Goal: Communication & Community: Answer question/provide support

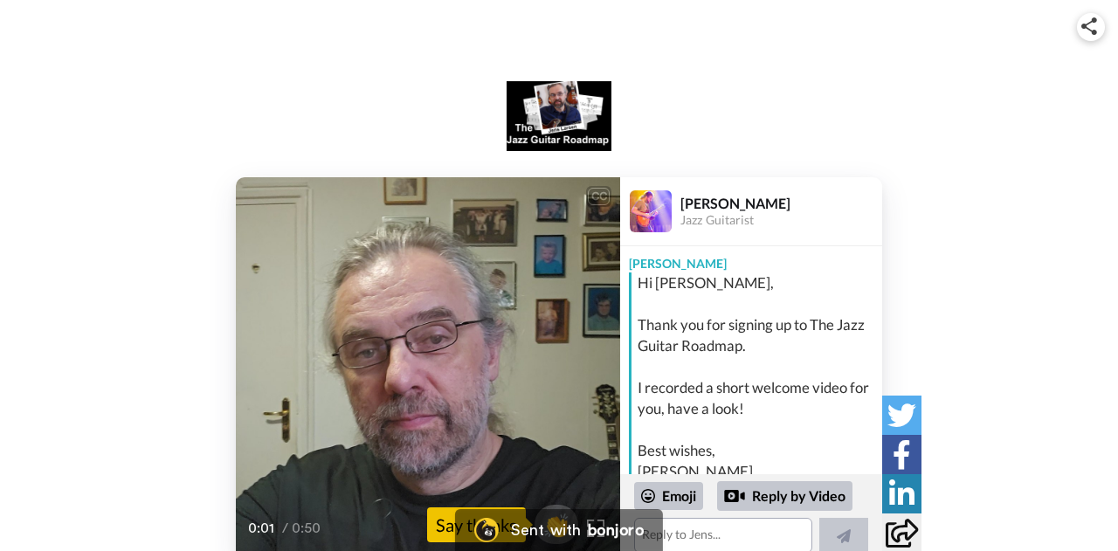
click at [163, 343] on div "CC Play/Pause Hi [PERSON_NAME], welcome to both the Roadmap and the JS Cor Craf…" at bounding box center [559, 369] width 1118 height 384
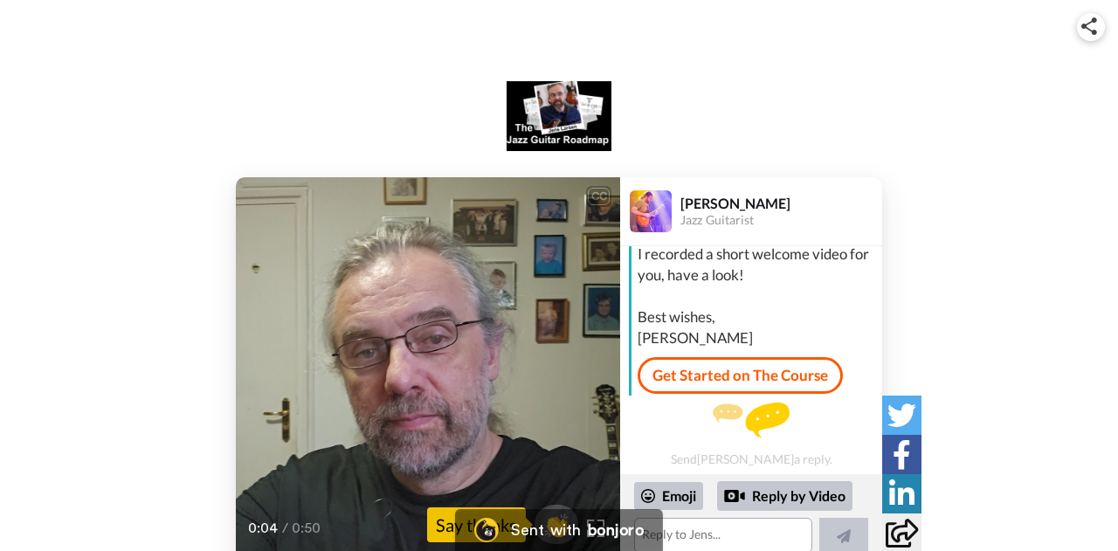
click at [1056, 344] on div "CC Play/Pause Hi [PERSON_NAME], welcome to both the Roadmap and the JS Cor Craf…" at bounding box center [559, 369] width 1118 height 384
click at [1053, 350] on div "CC Play/Pause really digging into the courses. 0:06 / 0:50 👏 Say thanks [PERSON…" at bounding box center [559, 369] width 1118 height 384
click at [1059, 261] on div "CC Play/Pause I hope I'm not making a mess of your name if I'm sorry about that…" at bounding box center [559, 369] width 1118 height 384
click at [1016, 375] on div "CC Play/Pause I hope I'm not making a mess of your name if I'm sorry about that…" at bounding box center [559, 369] width 1118 height 384
click at [126, 456] on div "CC Play/Pause is just a better place for building a foundation. 0:21 / 0:50 👏 S…" at bounding box center [559, 369] width 1118 height 384
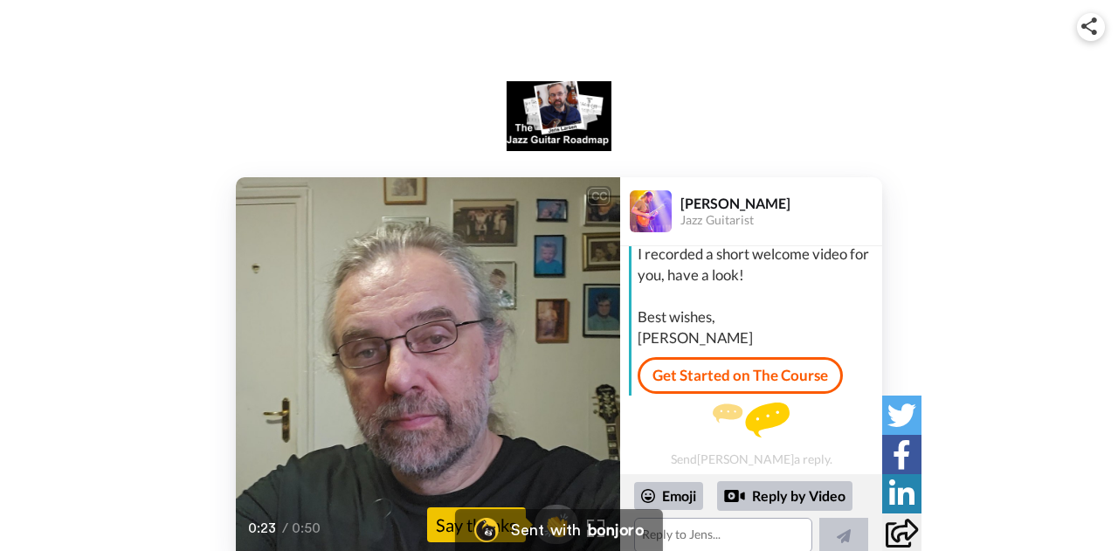
click at [442, 537] on div "Say thanks" at bounding box center [476, 525] width 99 height 35
click at [554, 506] on button "👏" at bounding box center [557, 524] width 55 height 49
click at [695, 546] on textarea "👏" at bounding box center [723, 535] width 178 height 35
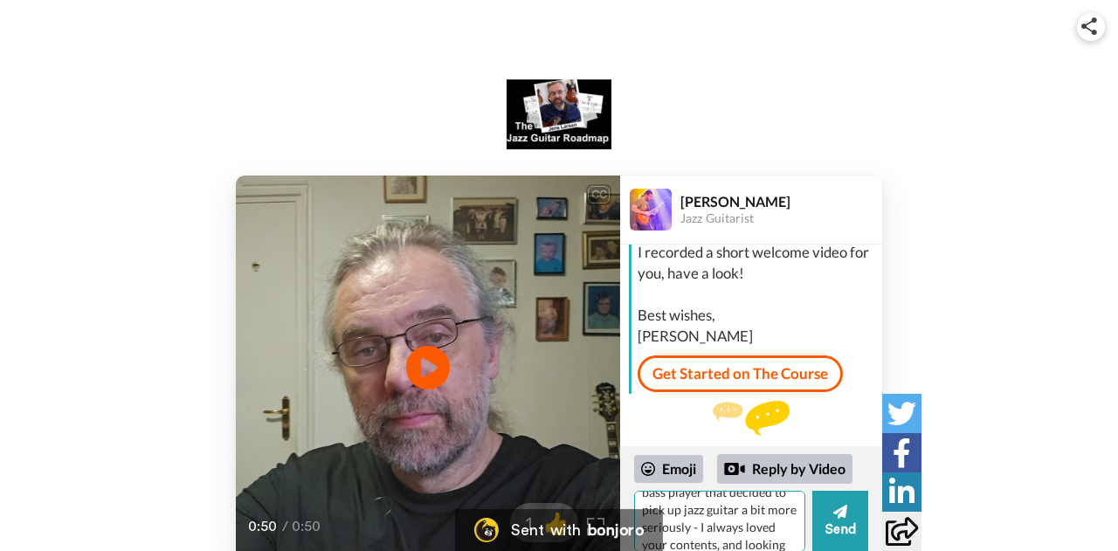
scroll to position [67, 0]
type textarea "👏Thank you very much [PERSON_NAME], I'm a jazz bass player that decided to pick…"
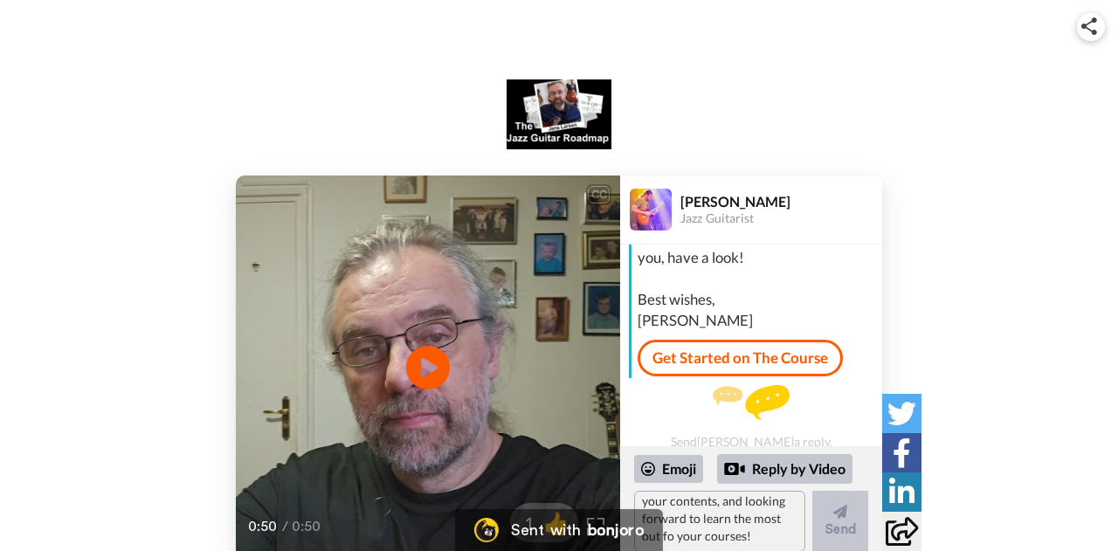
scroll to position [160, 0]
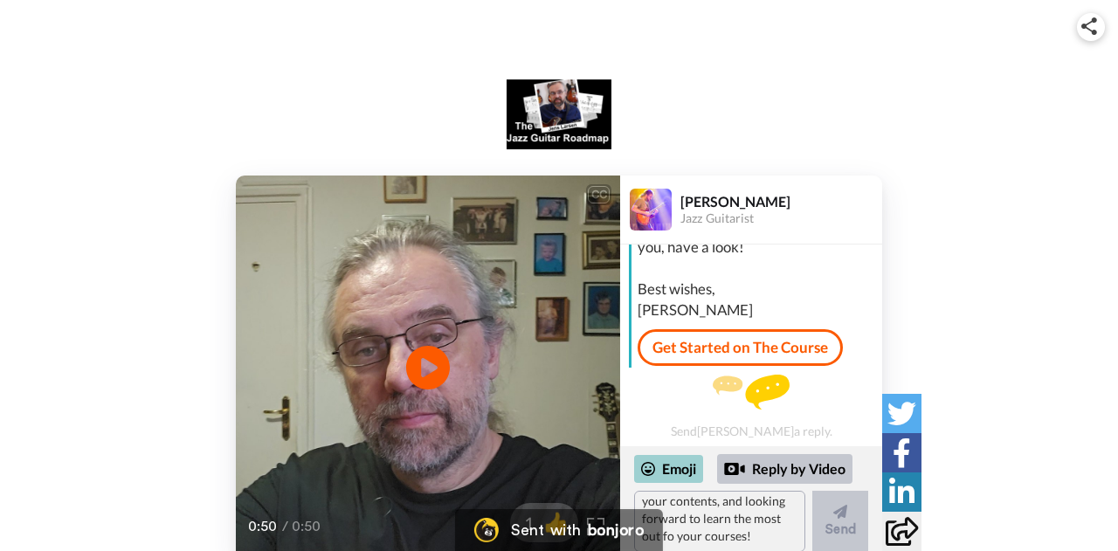
click at [675, 471] on div "Emoji" at bounding box center [668, 469] width 69 height 28
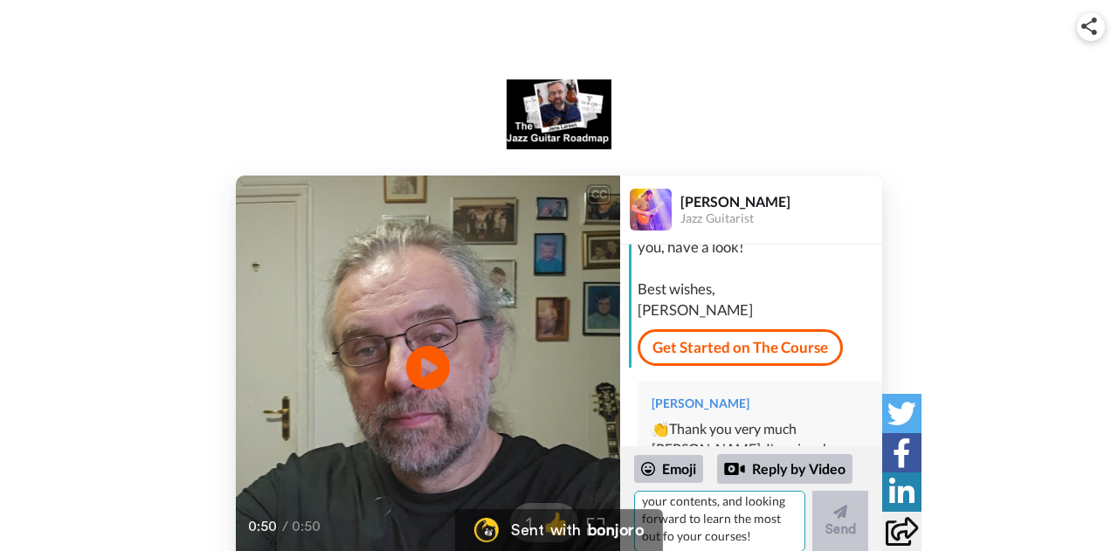
scroll to position [0, 0]
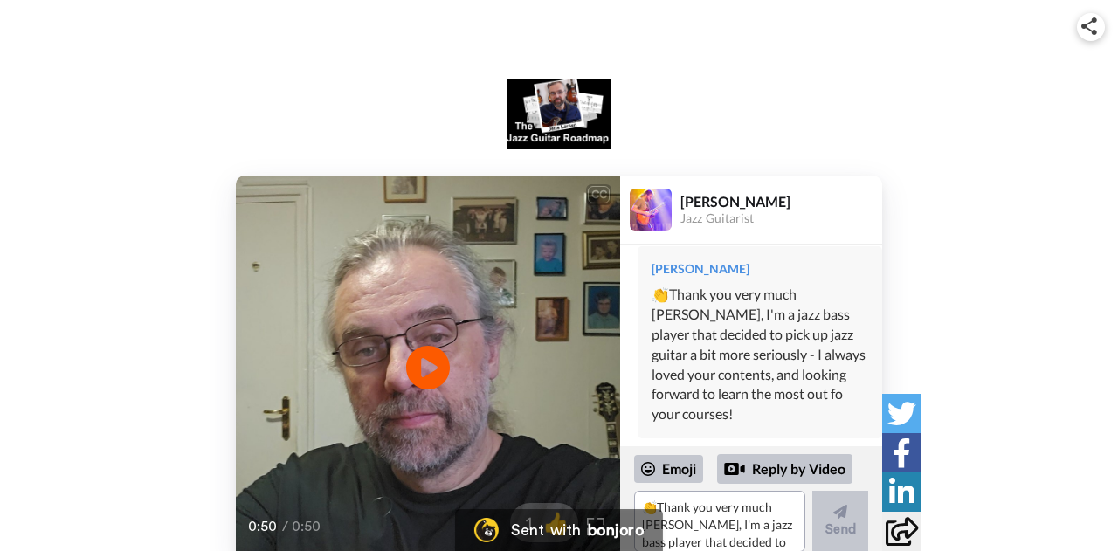
click at [99, 312] on div "CC Play/Pause 0:50 / 0:50 1 👍 [PERSON_NAME] Jazz Guitarist [PERSON_NAME], Thank…" at bounding box center [559, 368] width 1118 height 384
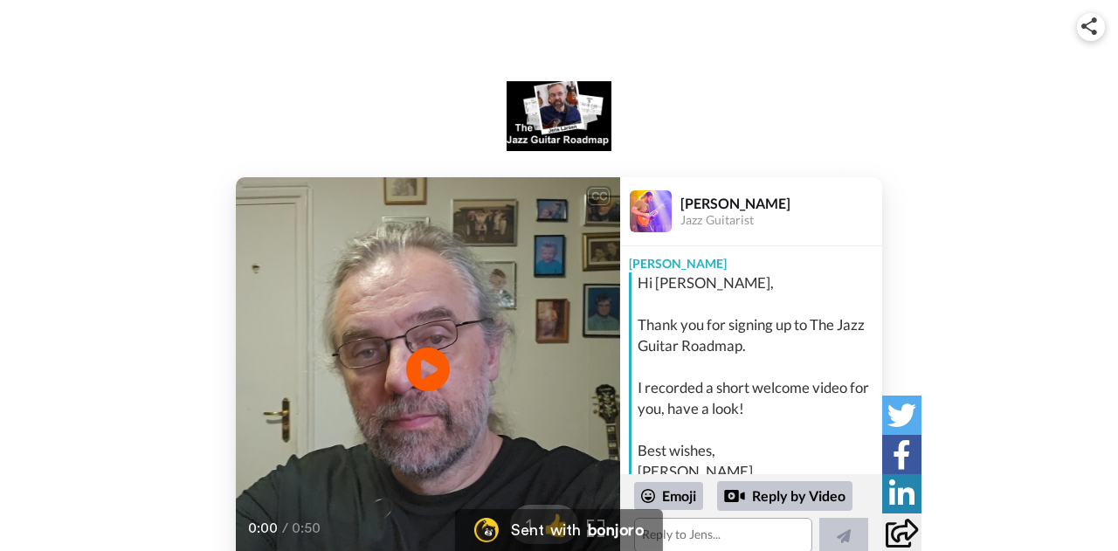
click at [93, 298] on div "CC Play/Pause 0:00 / 0:50 1 👍 Jens Larsen Jazz Guitarist Jens Hi Tatsunori, Tha…" at bounding box center [559, 369] width 1118 height 384
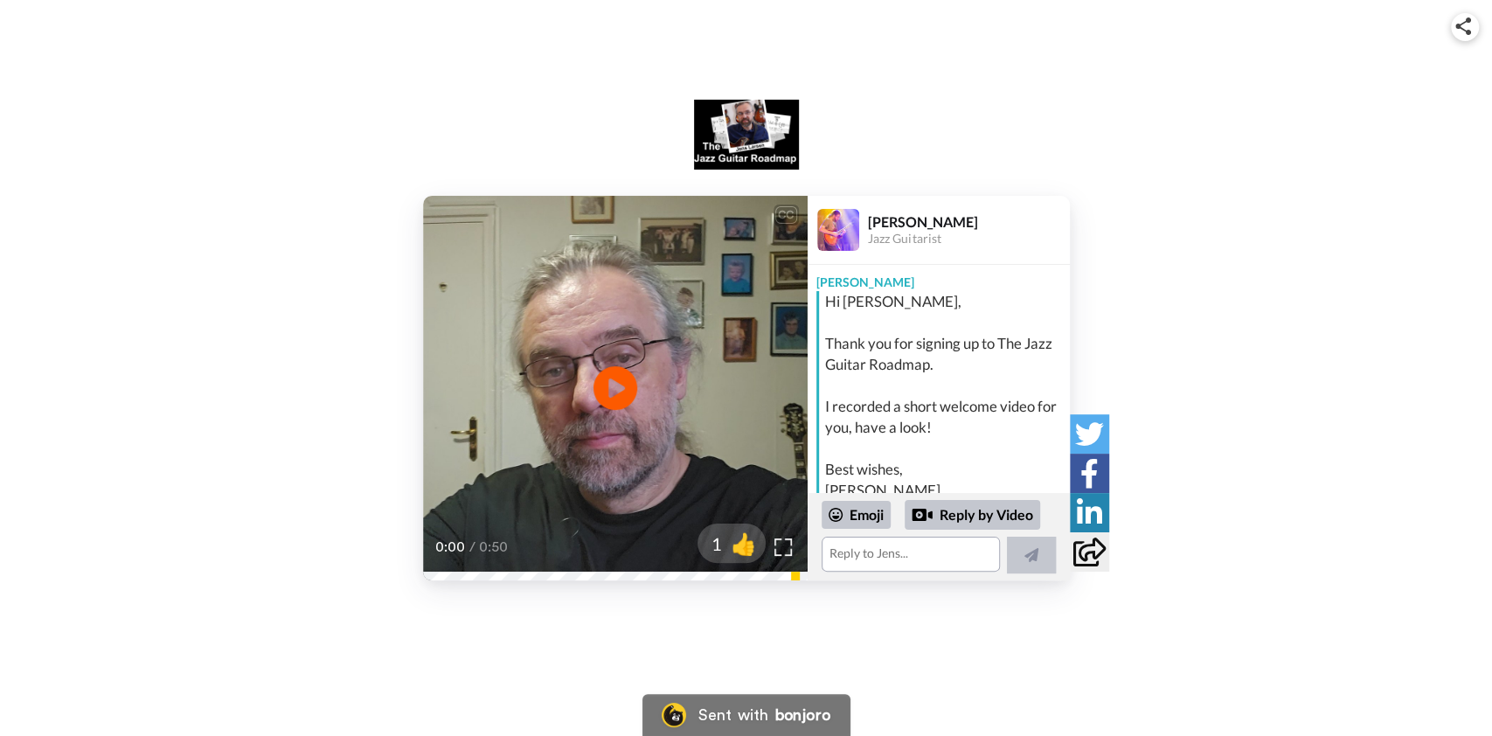
drag, startPoint x: 0, startPoint y: 0, endPoint x: 124, endPoint y: 397, distance: 415.6
click at [124, 397] on div "CC Play/Pause 0:00 / 0:50 1 👍 Jens Larsen Jazz Guitarist Jens Hi Tatsunori, Tha…" at bounding box center [746, 388] width 1492 height 384
click at [681, 402] on video at bounding box center [615, 388] width 384 height 384
click at [912, 550] on textarea at bounding box center [910, 553] width 178 height 35
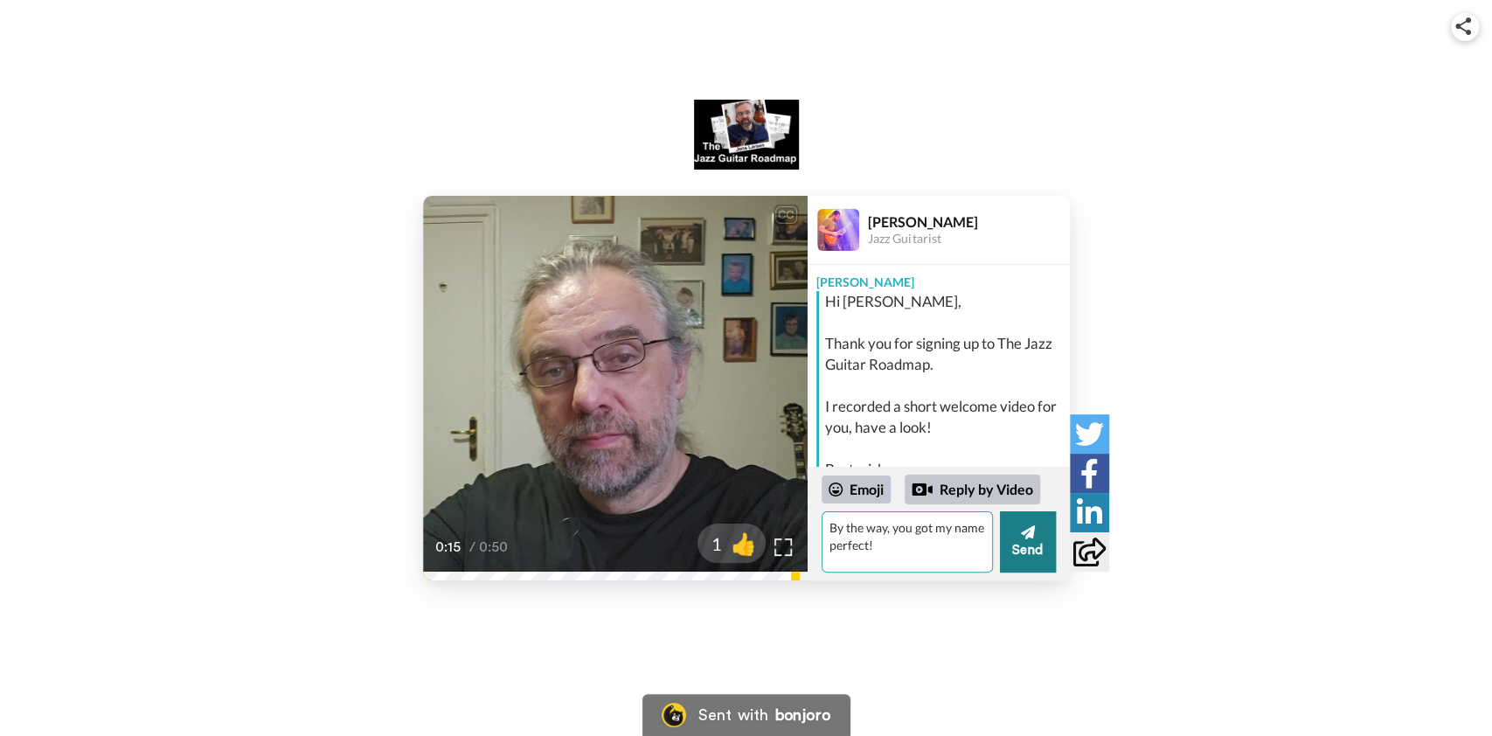
type textarea "By the way, you got my name perfect!"
click at [1021, 545] on button "Send" at bounding box center [1028, 541] width 56 height 61
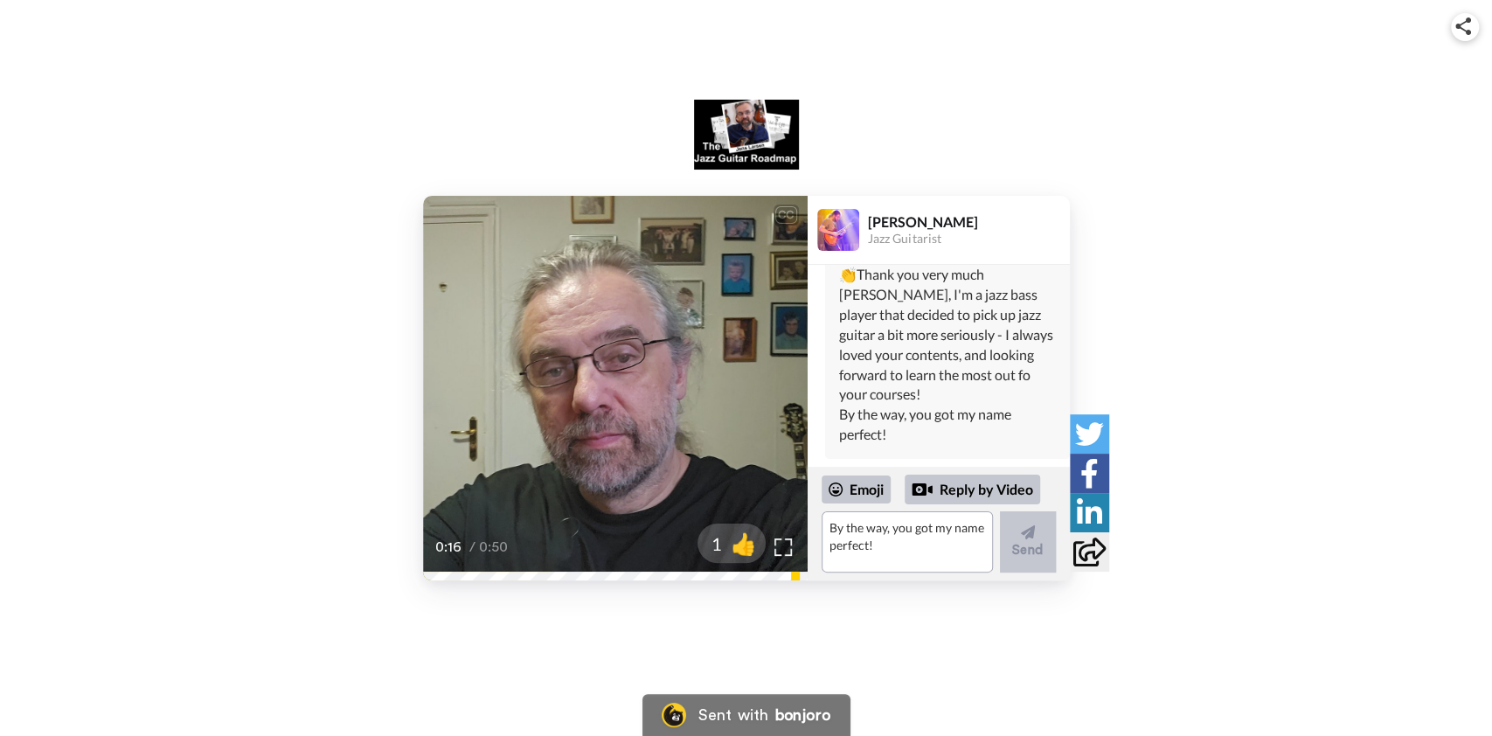
click at [1118, 283] on div "CC Play/Pause after some time start to add stuff from the JSC Cor Craftsmanship…" at bounding box center [746, 388] width 1492 height 384
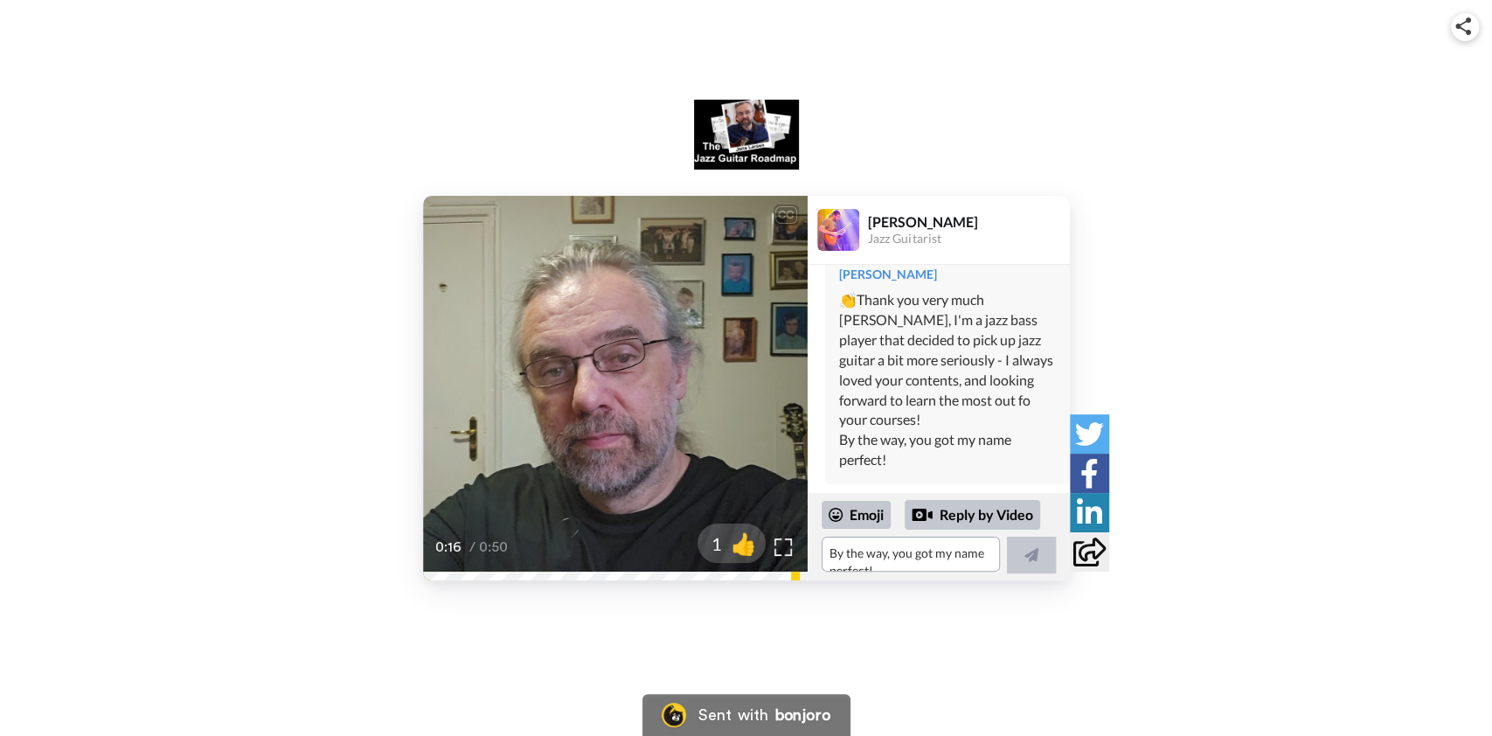
scroll to position [308, 0]
